Goal: Information Seeking & Learning: Find specific page/section

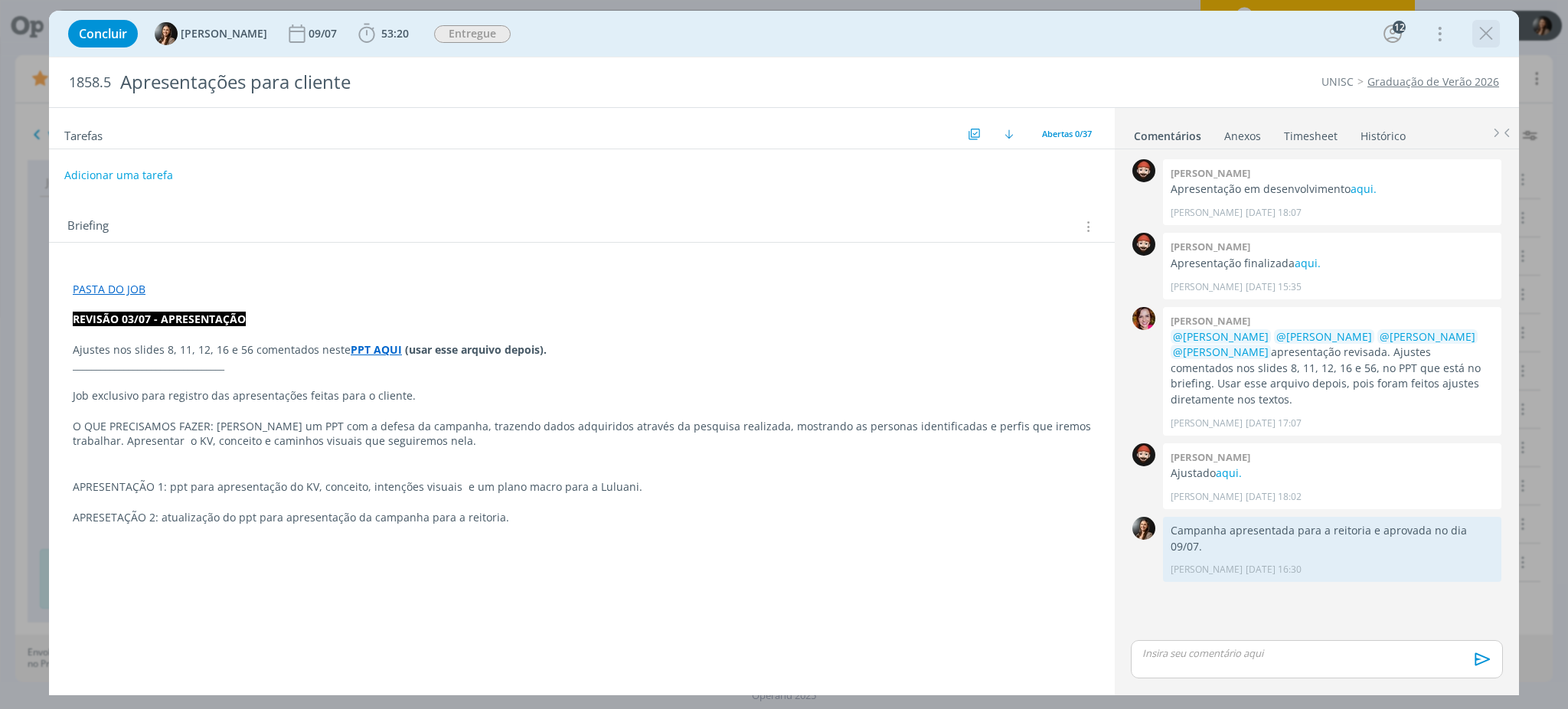
click at [1495, 36] on icon "dialog" at bounding box center [1485, 33] width 23 height 23
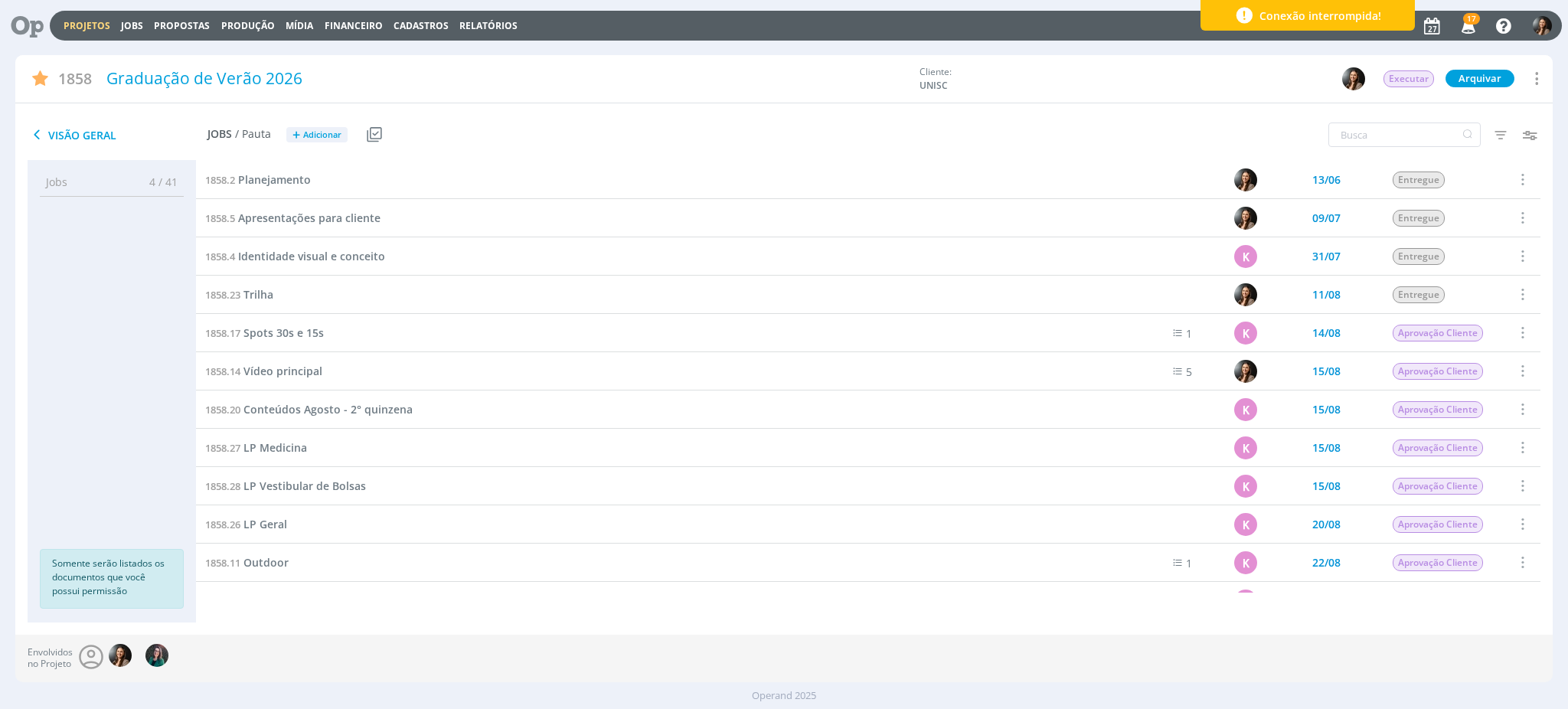
click at [81, 20] on link "Projetos" at bounding box center [87, 25] width 47 height 13
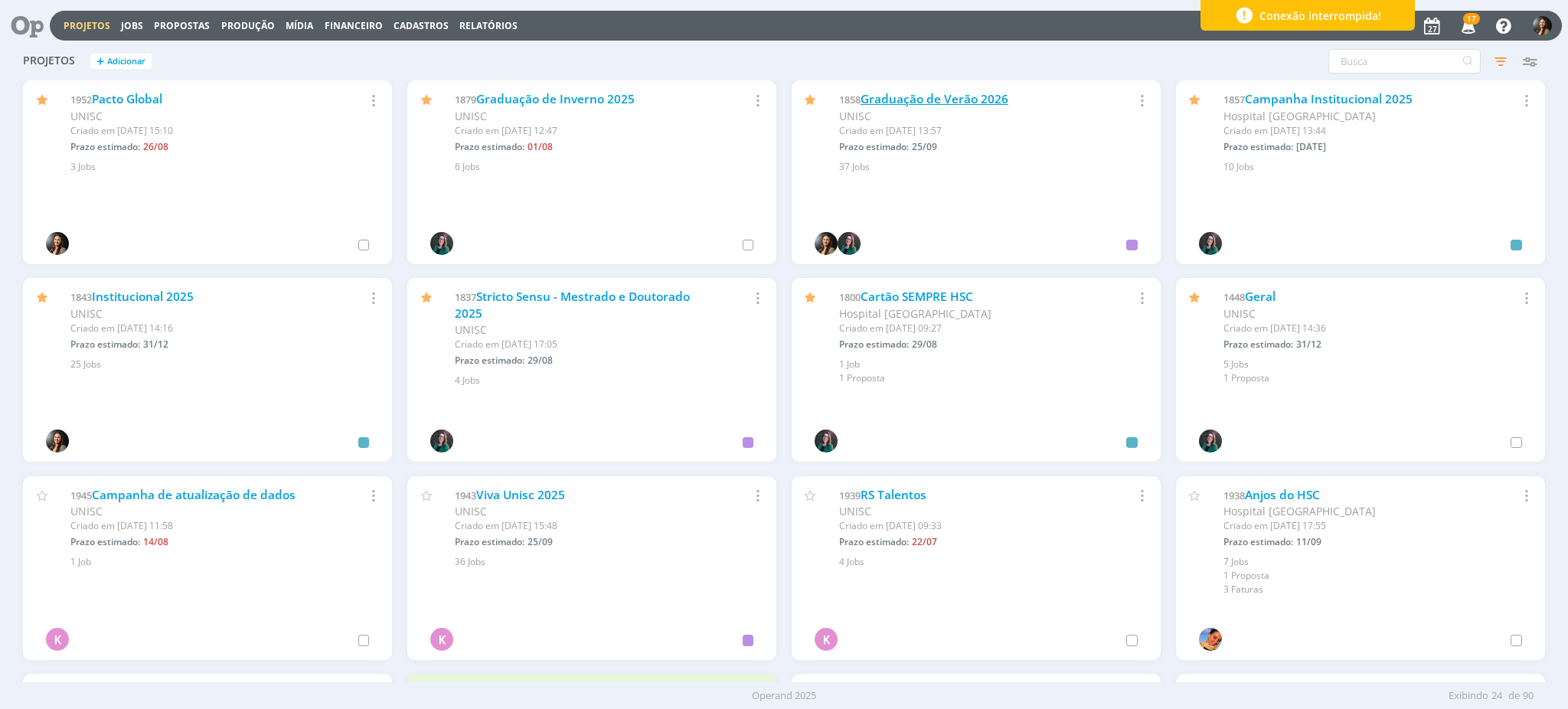
click at [982, 98] on link "Graduação de Verão 2026" at bounding box center [935, 99] width 148 height 16
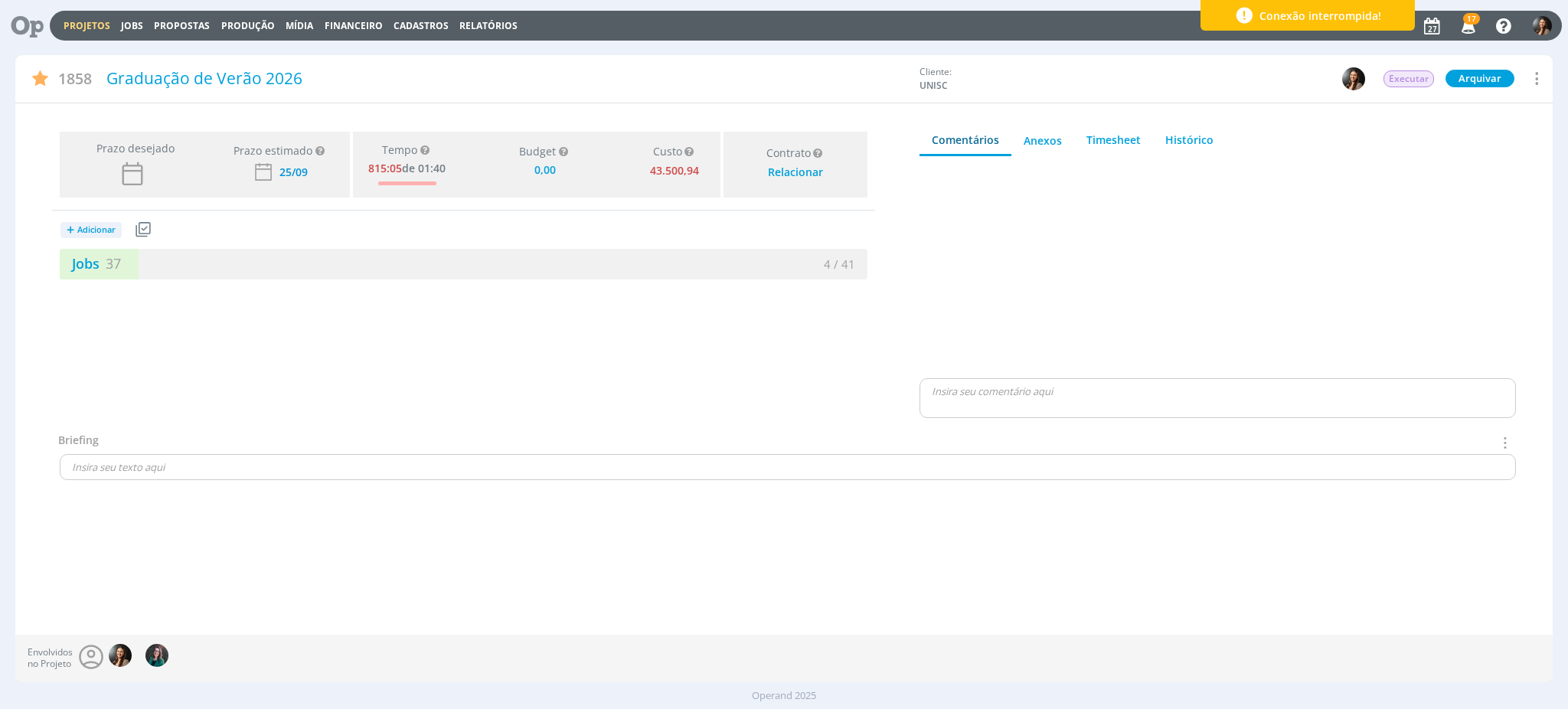
type input "0,00"
click at [88, 21] on link "Projetos" at bounding box center [87, 25] width 47 height 13
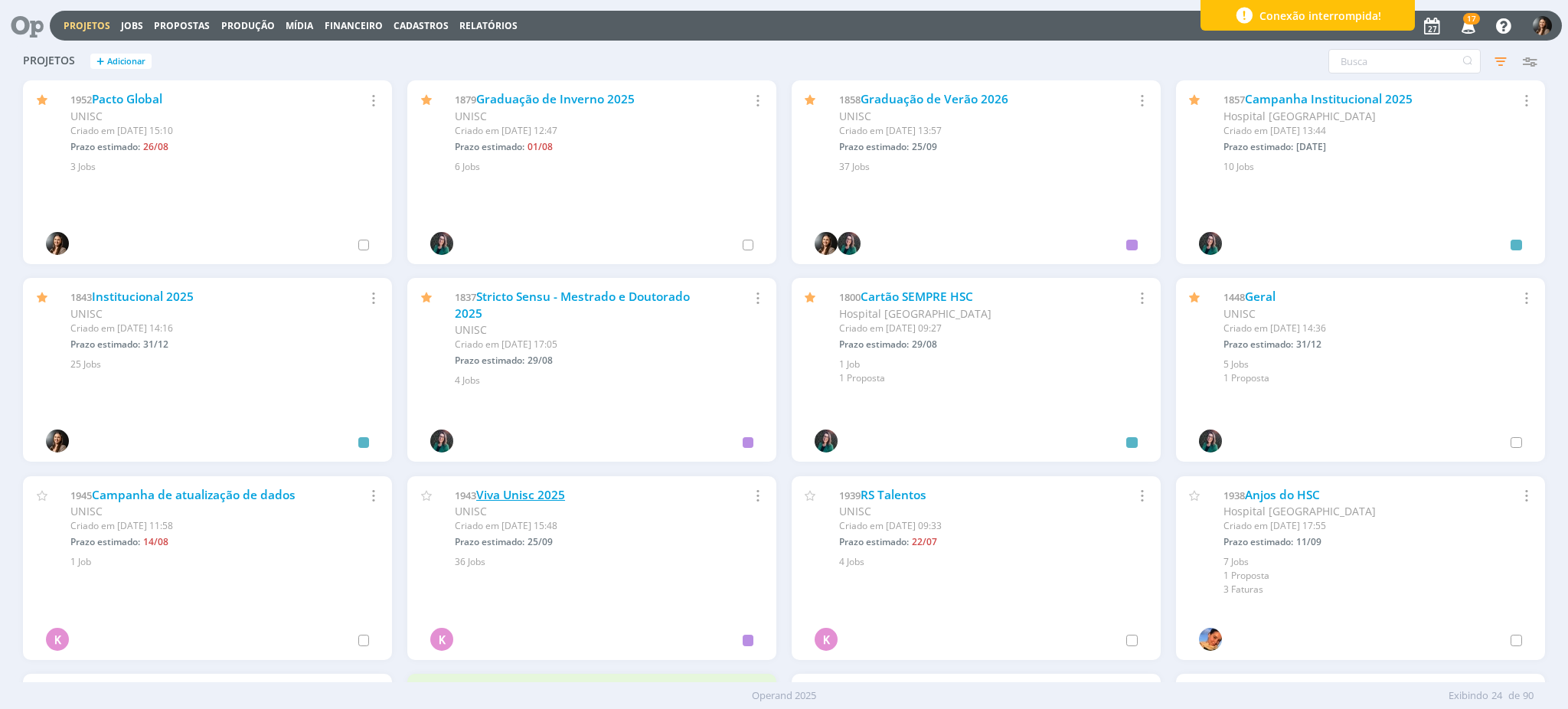
click at [549, 495] on link "Viva Unisc 2025" at bounding box center [521, 495] width 89 height 16
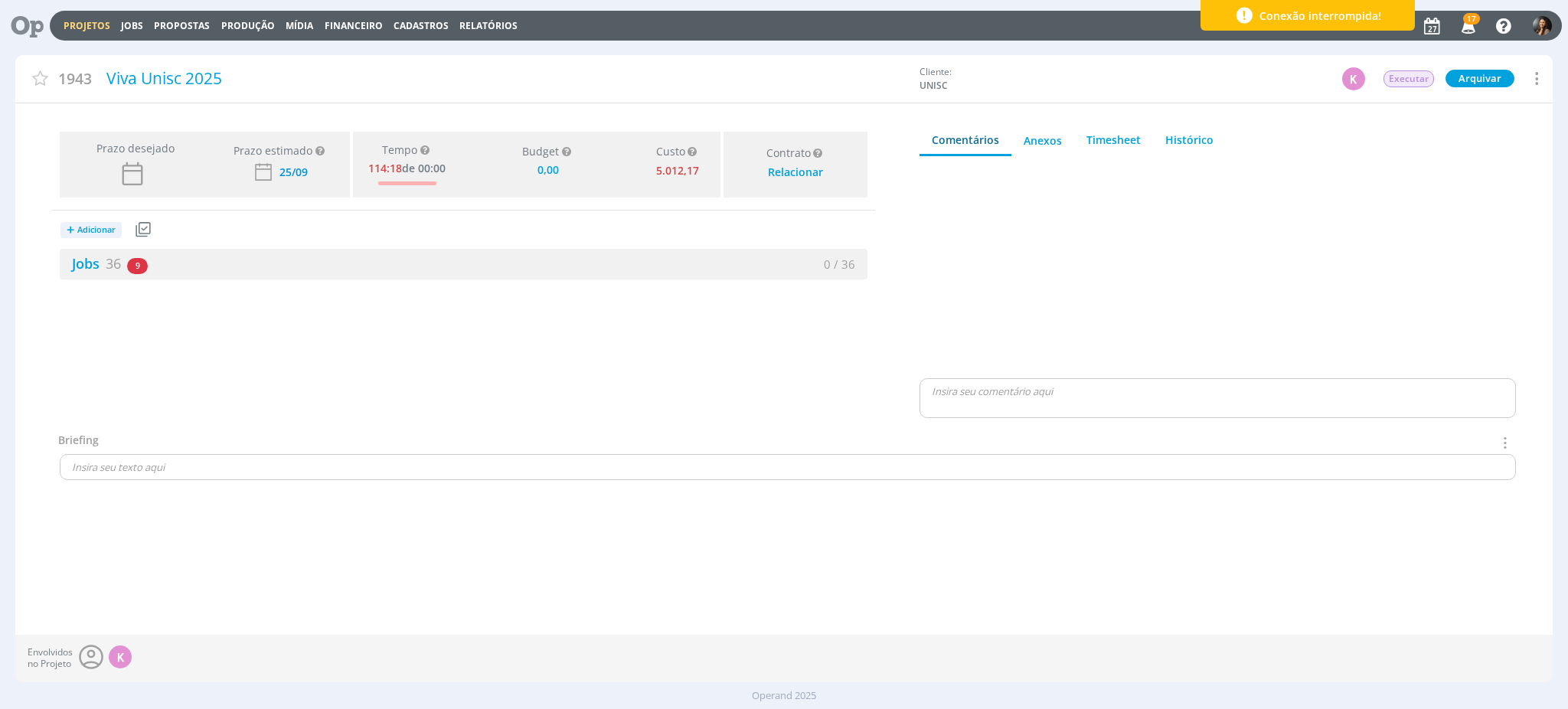
type input "0,00"
click at [324, 270] on div "Jobs 36 9 atrasados" at bounding box center [261, 264] width 403 height 21
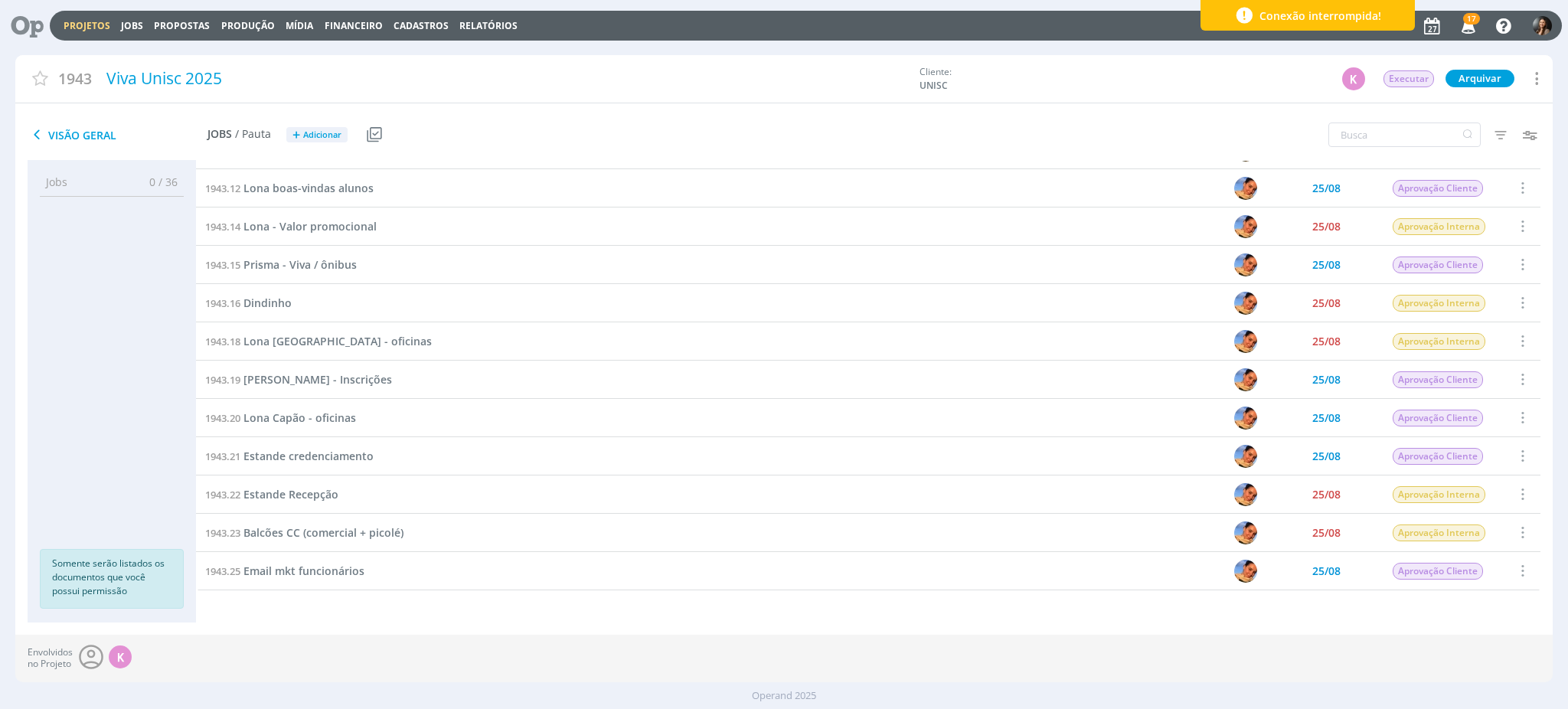
scroll to position [623, 0]
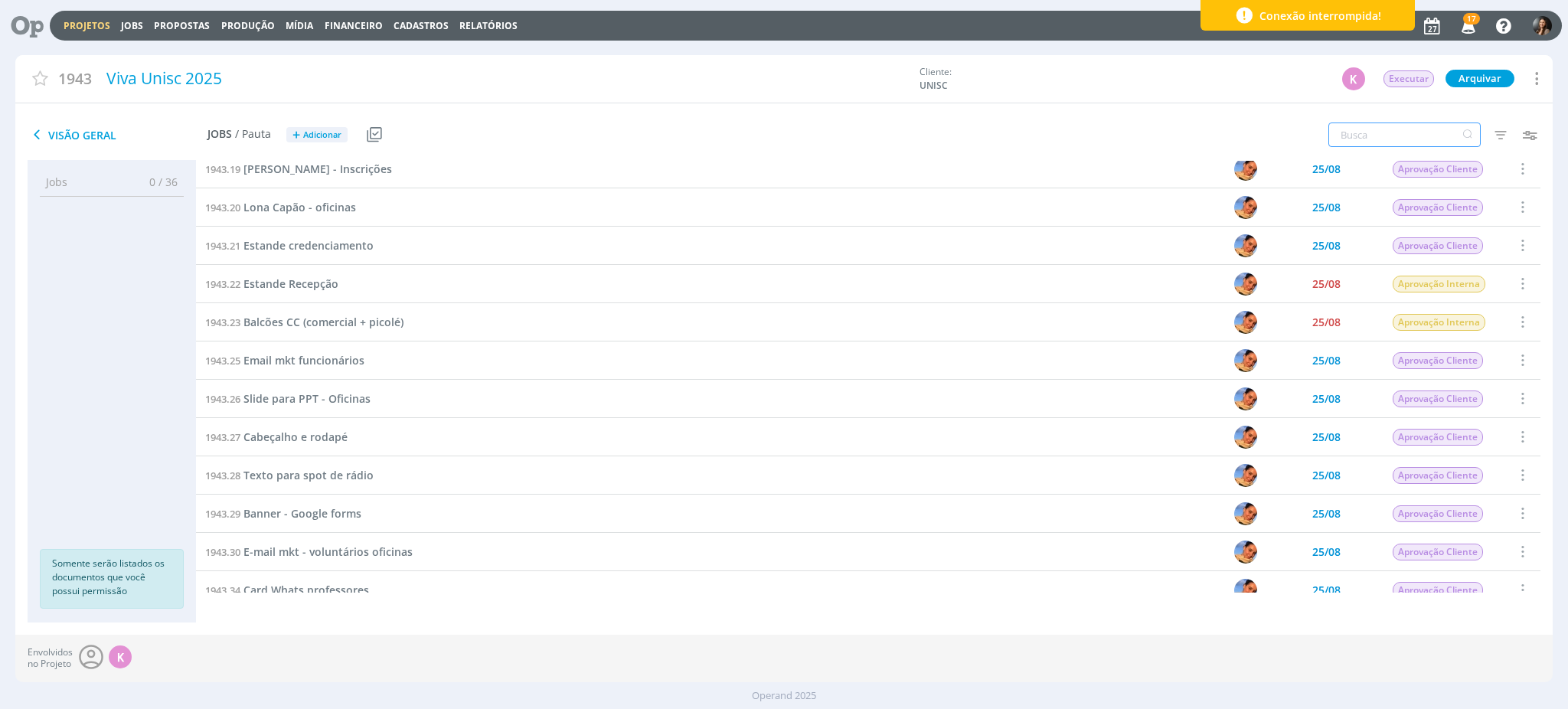
click at [1406, 131] on input "text" at bounding box center [1404, 134] width 152 height 25
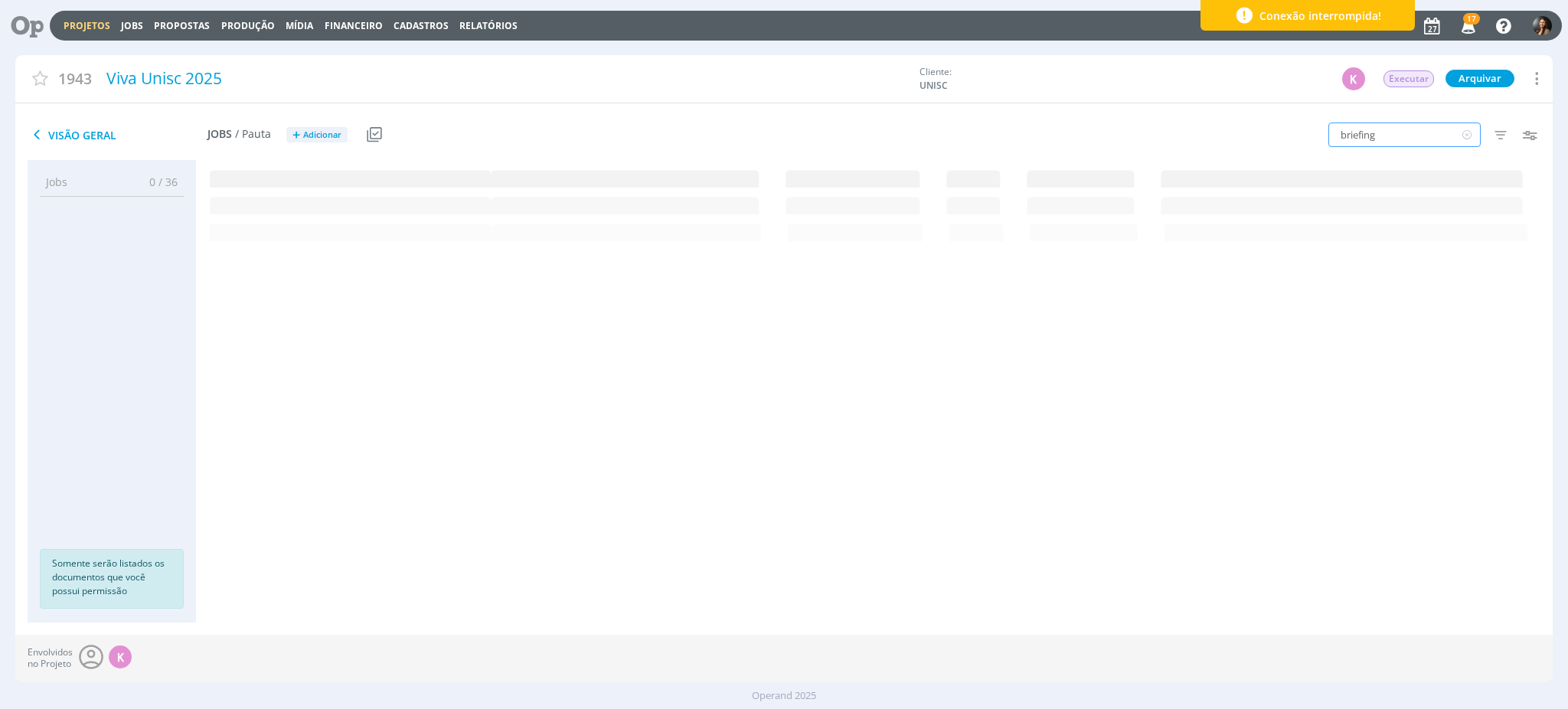
scroll to position [0, 0]
type input "briefing"
click at [254, 173] on span "Briefing geral" at bounding box center [273, 180] width 70 height 14
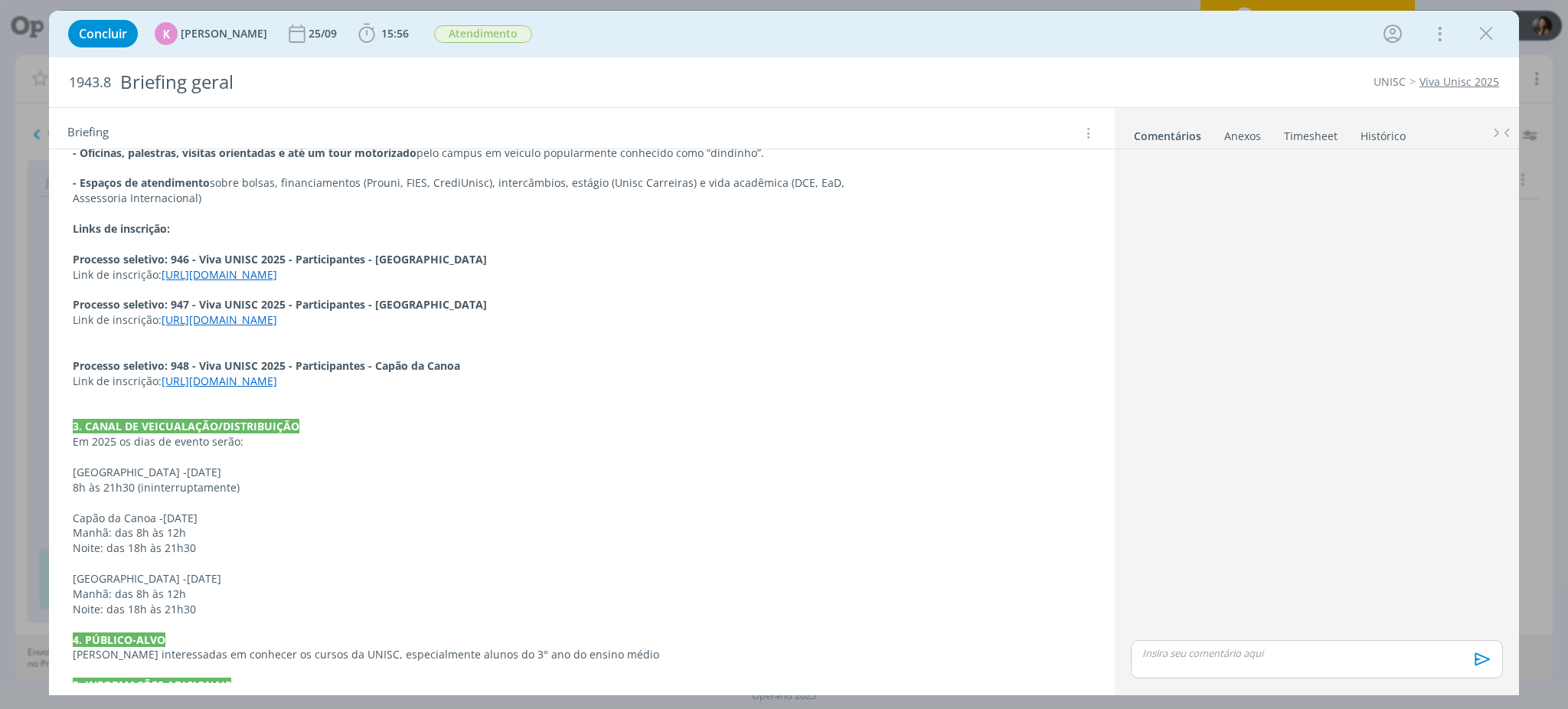
scroll to position [430, 0]
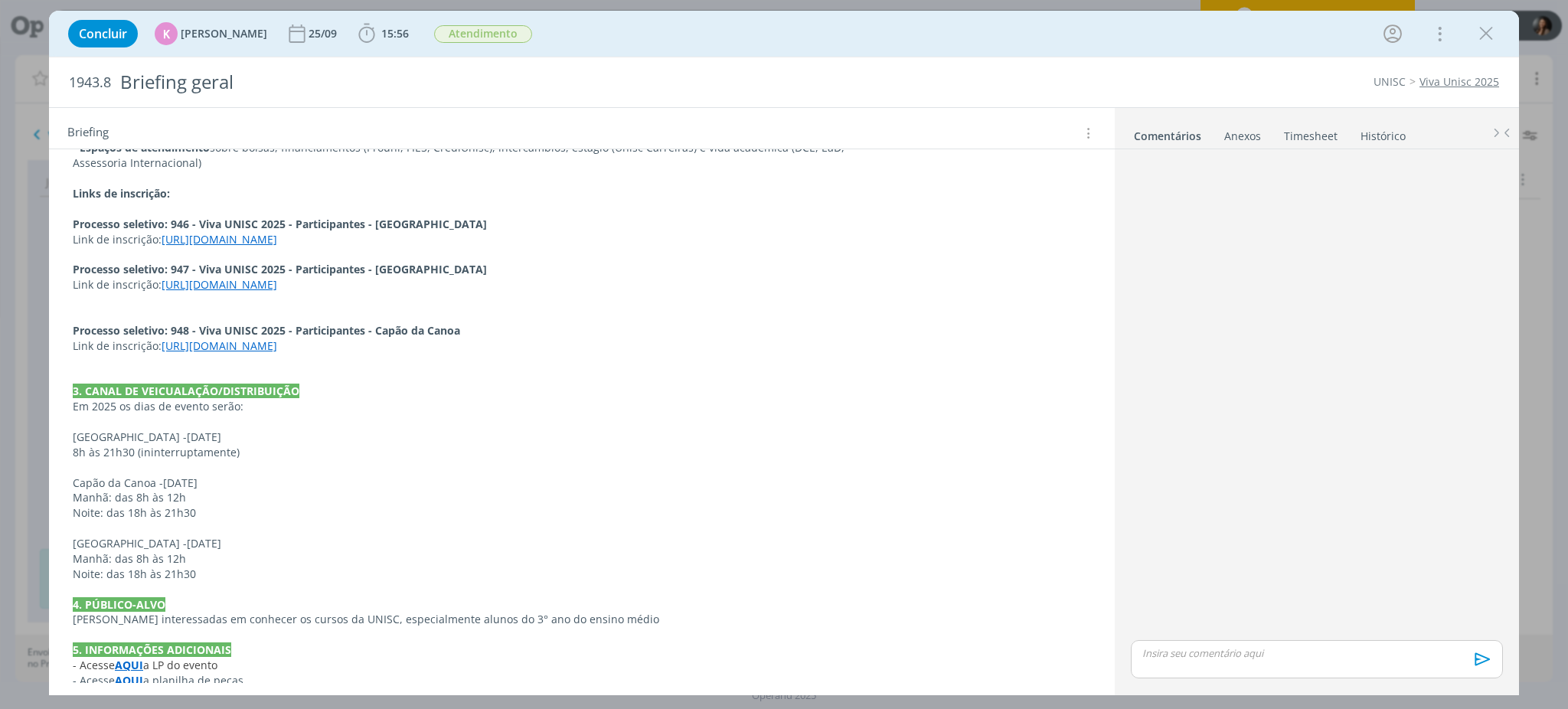
click at [132, 673] on strong "AQUI" at bounding box center [129, 680] width 29 height 14
click at [193, 637] on link "[URL][DOMAIN_NAME]" at bounding box center [172, 635] width 115 height 20
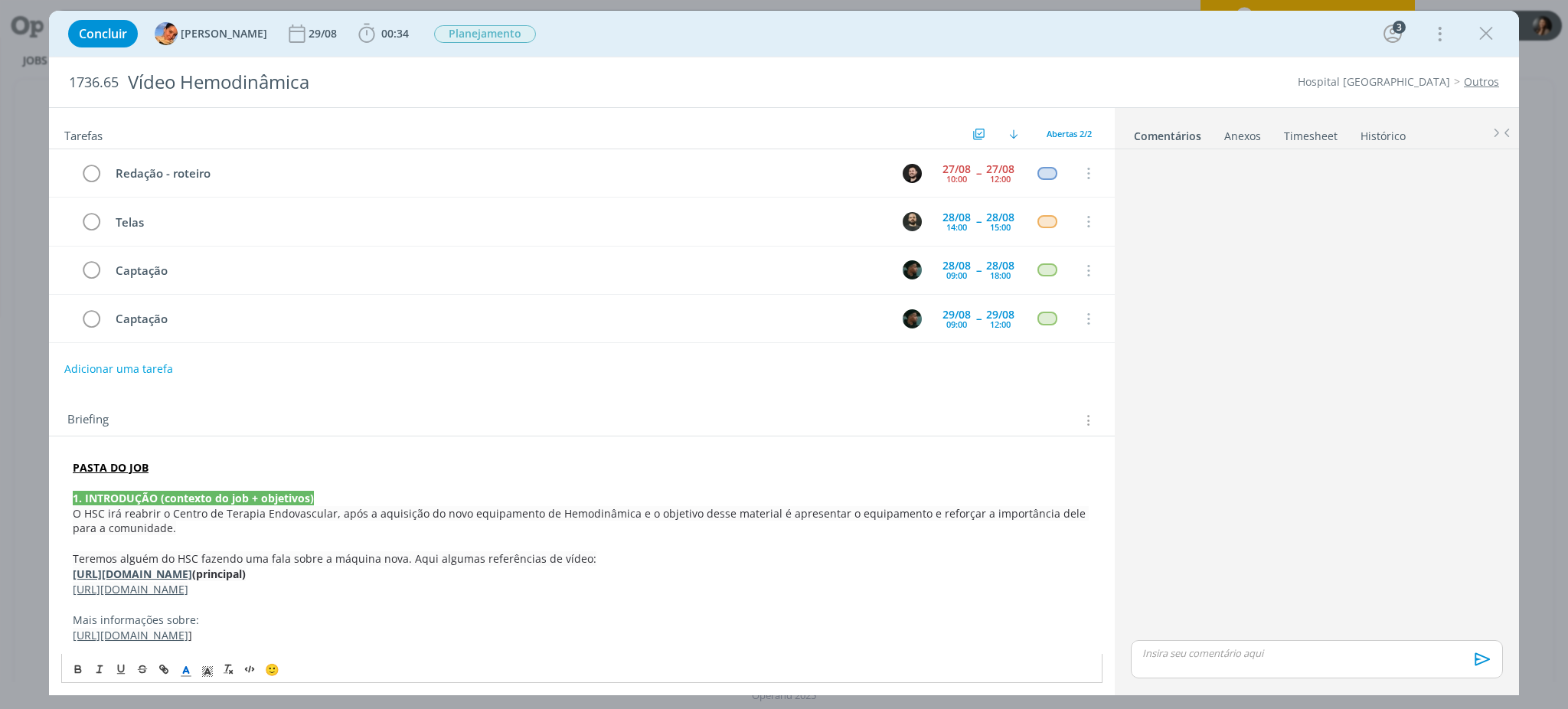
click at [193, 571] on strong "https://www.instagram.com/reel/DNq-7lByz8J/?igsh=MWg5OHVtemY2Nzd0aw%3D%3D" at bounding box center [132, 574] width 119 height 14
click at [695, 453] on div "PASTA DO JOB 1. INTRODUÇÃO (contexto do job + objetivos) O HSC irá reabrir o Ce…" at bounding box center [582, 649] width 1041 height 392
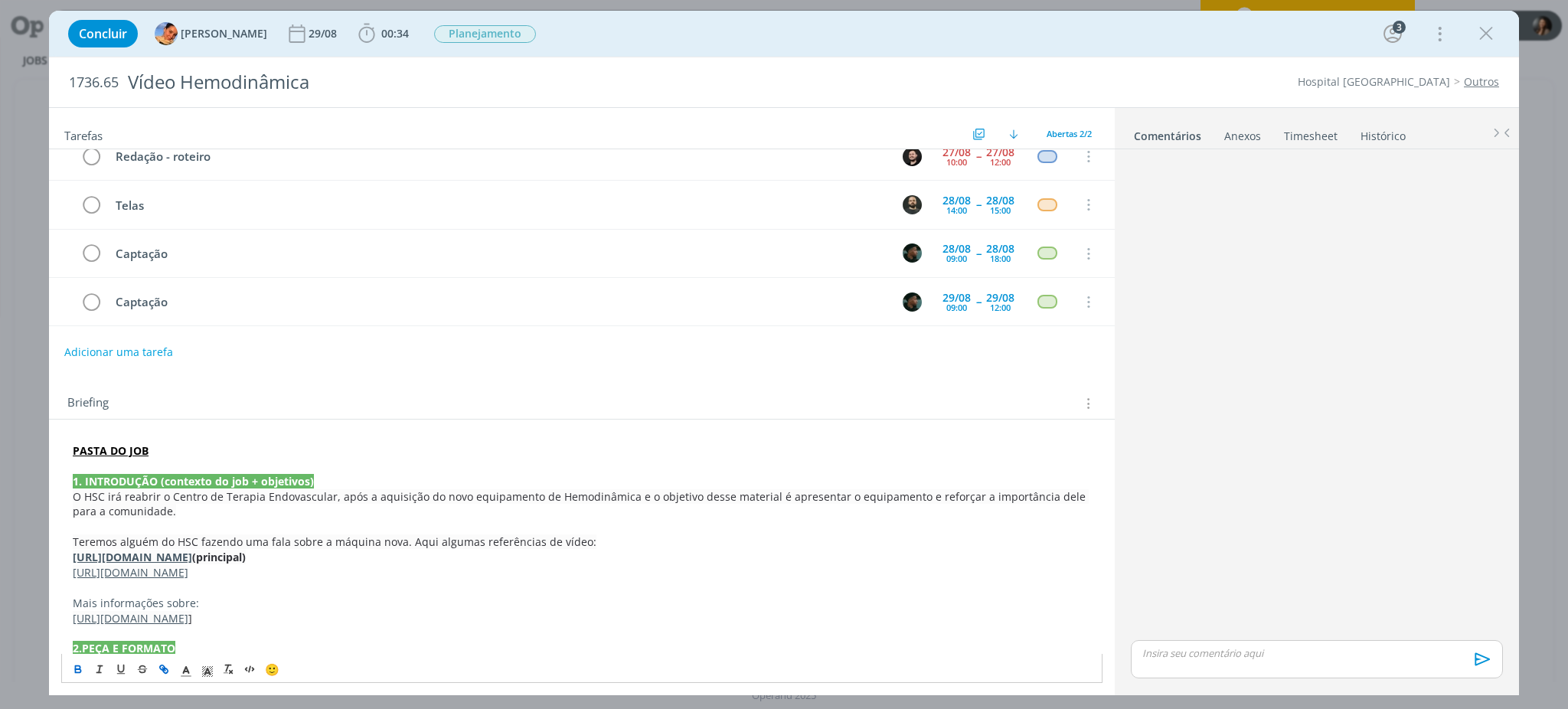
scroll to position [0, 0]
